Goal: Task Accomplishment & Management: Use online tool/utility

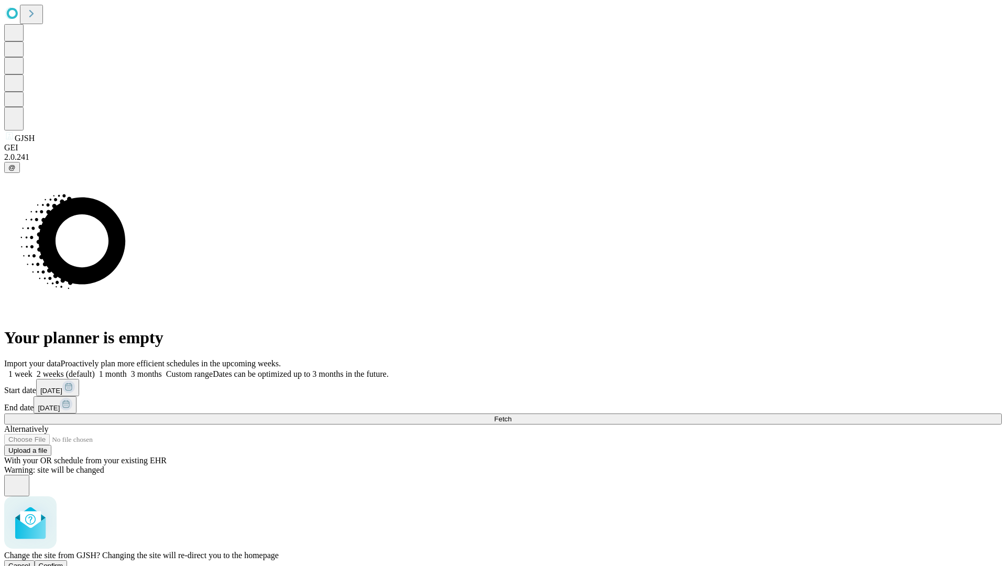
click at [63, 562] on span "Confirm" at bounding box center [51, 566] width 25 height 8
click at [95, 369] on label "2 weeks (default)" at bounding box center [63, 373] width 62 height 9
click at [511, 415] on span "Fetch" at bounding box center [502, 419] width 17 height 8
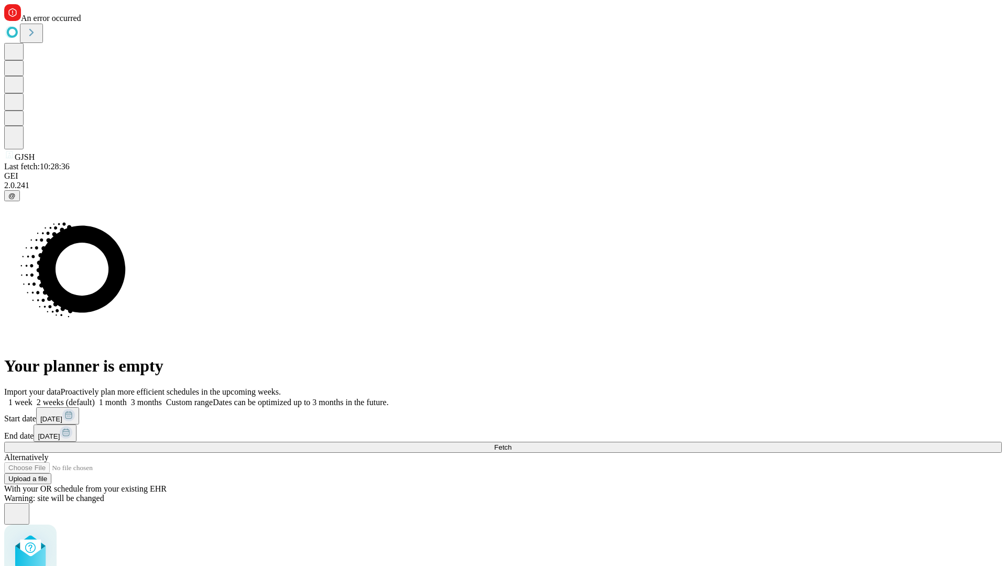
click at [95, 398] on label "2 weeks (default)" at bounding box center [63, 402] width 62 height 9
click at [511, 443] on span "Fetch" at bounding box center [502, 447] width 17 height 8
click at [95, 398] on label "2 weeks (default)" at bounding box center [63, 402] width 62 height 9
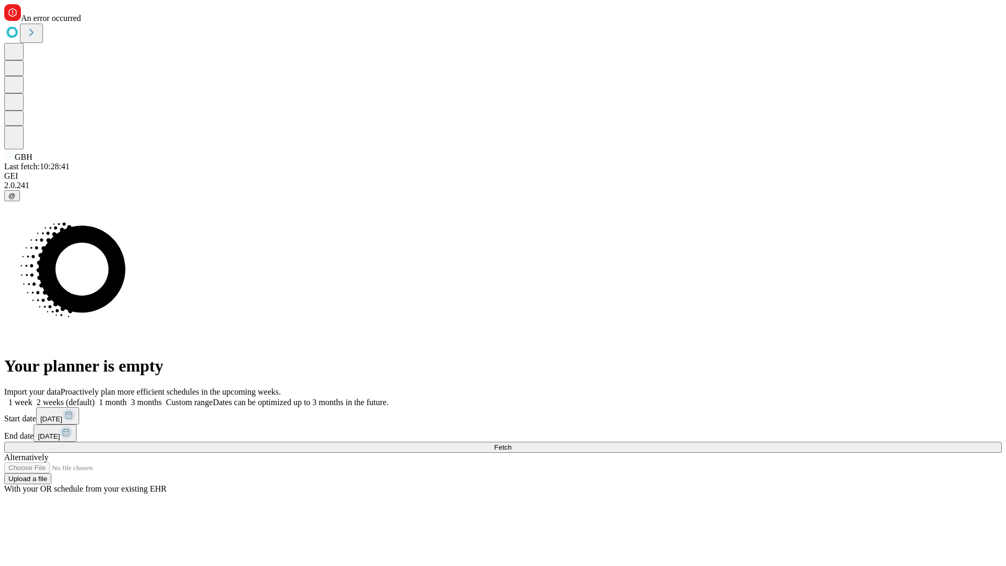
click at [511, 443] on span "Fetch" at bounding box center [502, 447] width 17 height 8
click at [95, 398] on label "2 weeks (default)" at bounding box center [63, 402] width 62 height 9
click at [511, 443] on span "Fetch" at bounding box center [502, 447] width 17 height 8
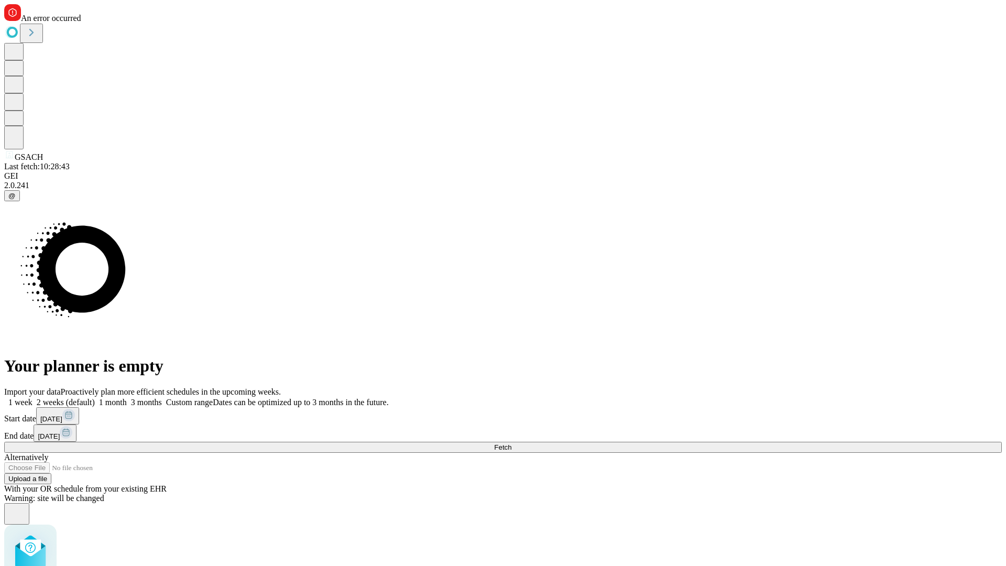
click at [95, 398] on label "2 weeks (default)" at bounding box center [63, 402] width 62 height 9
click at [511, 443] on span "Fetch" at bounding box center [502, 447] width 17 height 8
click at [95, 398] on label "2 weeks (default)" at bounding box center [63, 402] width 62 height 9
click at [511, 443] on span "Fetch" at bounding box center [502, 447] width 17 height 8
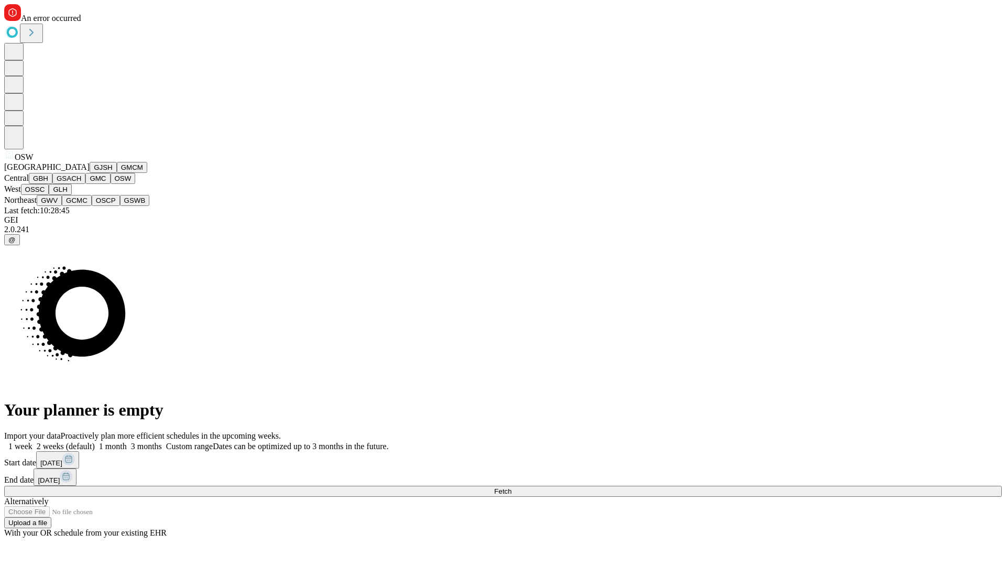
click at [49, 195] on button "OSSC" at bounding box center [35, 189] width 28 height 11
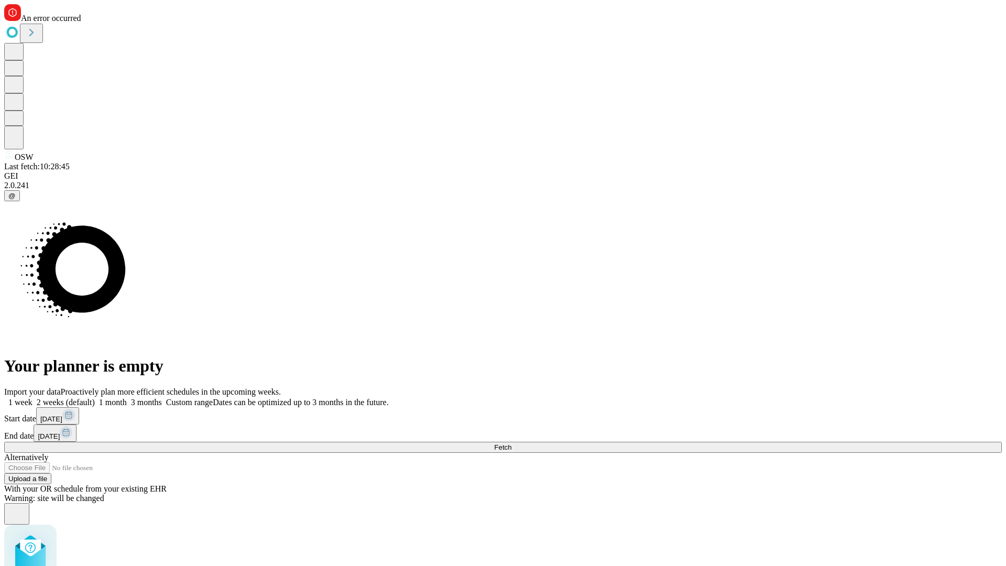
click at [95, 398] on label "2 weeks (default)" at bounding box center [63, 402] width 62 height 9
click at [511, 443] on span "Fetch" at bounding box center [502, 447] width 17 height 8
click at [95, 398] on label "2 weeks (default)" at bounding box center [63, 402] width 62 height 9
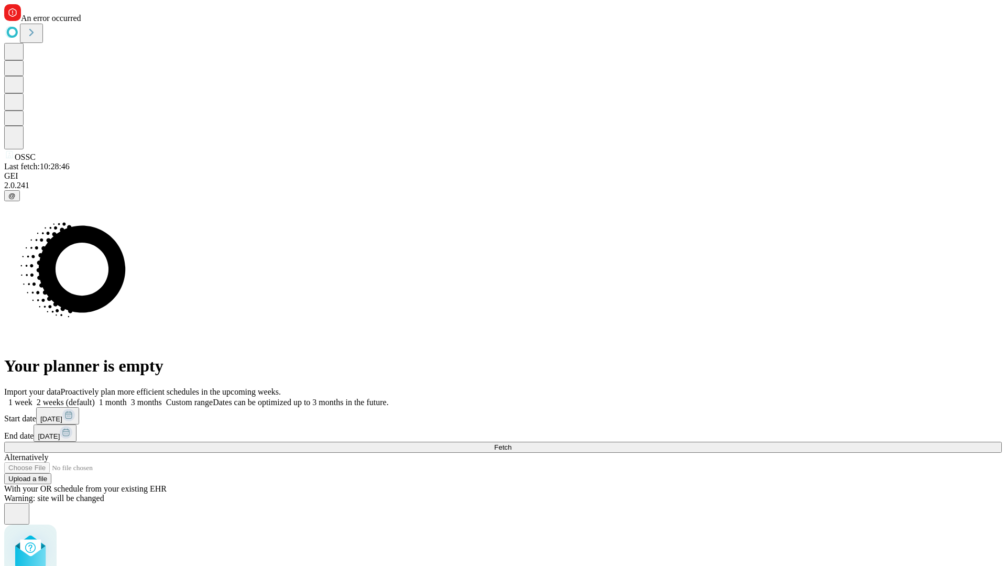
click at [511, 443] on span "Fetch" at bounding box center [502, 447] width 17 height 8
click at [95, 398] on label "2 weeks (default)" at bounding box center [63, 402] width 62 height 9
click at [511, 443] on span "Fetch" at bounding box center [502, 447] width 17 height 8
